Goal: Check status: Check status

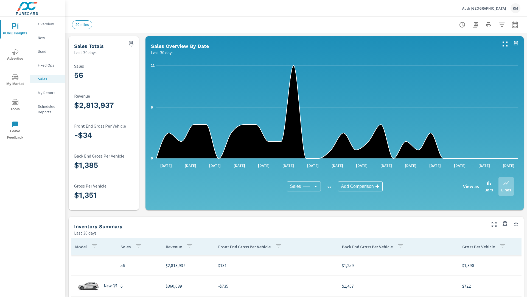
click at [515, 24] on icon "button" at bounding box center [515, 25] width 4 height 2
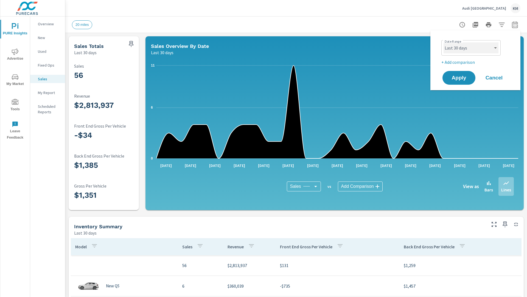
click at [471, 48] on select "Custom [DATE] Last week Last 7 days Last 14 days Last 30 days Last 45 days Last…" at bounding box center [471, 47] width 55 height 11
click at [444, 42] on select "Custom [DATE] Last week Last 7 days Last 14 days Last 30 days Last 45 days Last…" at bounding box center [471, 47] width 55 height 11
select select "Last 45 days"
click at [459, 78] on span "Apply" at bounding box center [459, 77] width 23 height 5
